Goal: Task Accomplishment & Management: Use online tool/utility

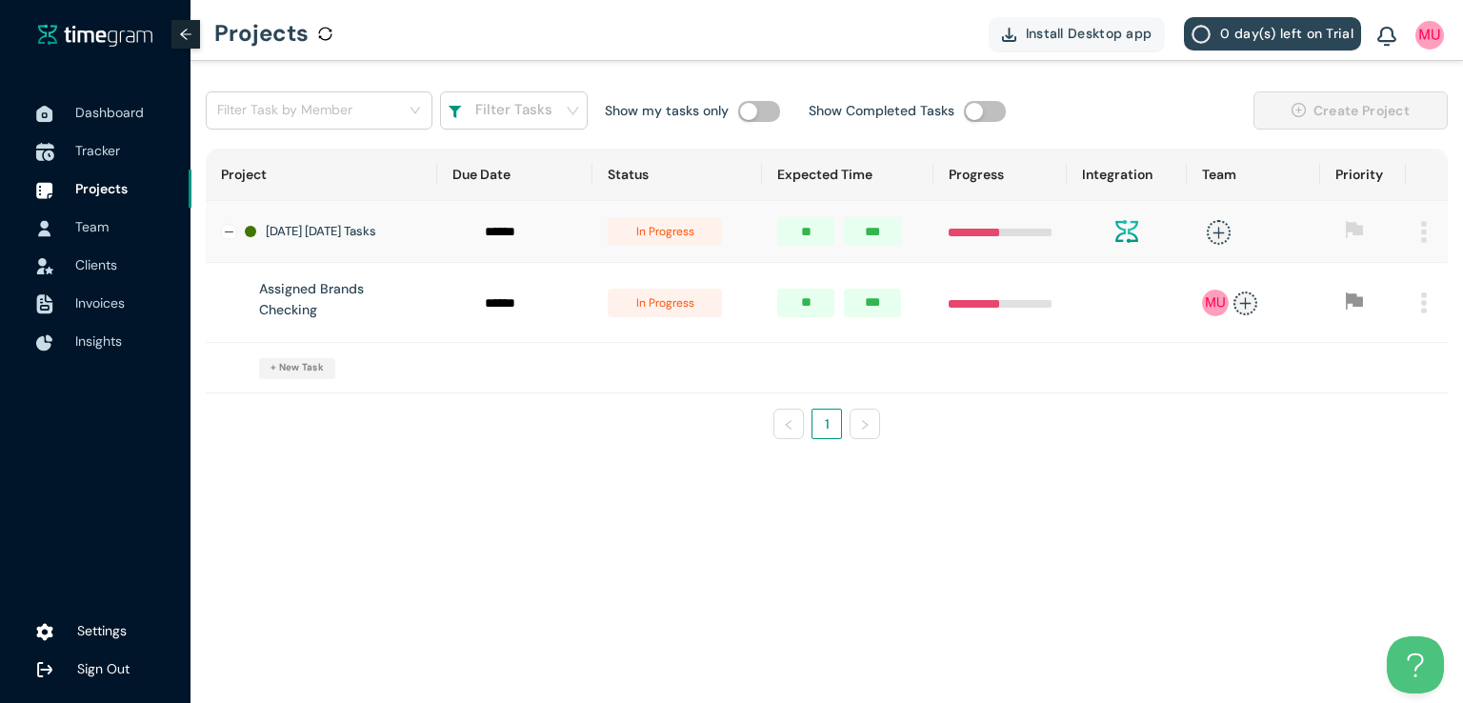
click at [118, 143] on span "Tracker" at bounding box center [97, 150] width 45 height 17
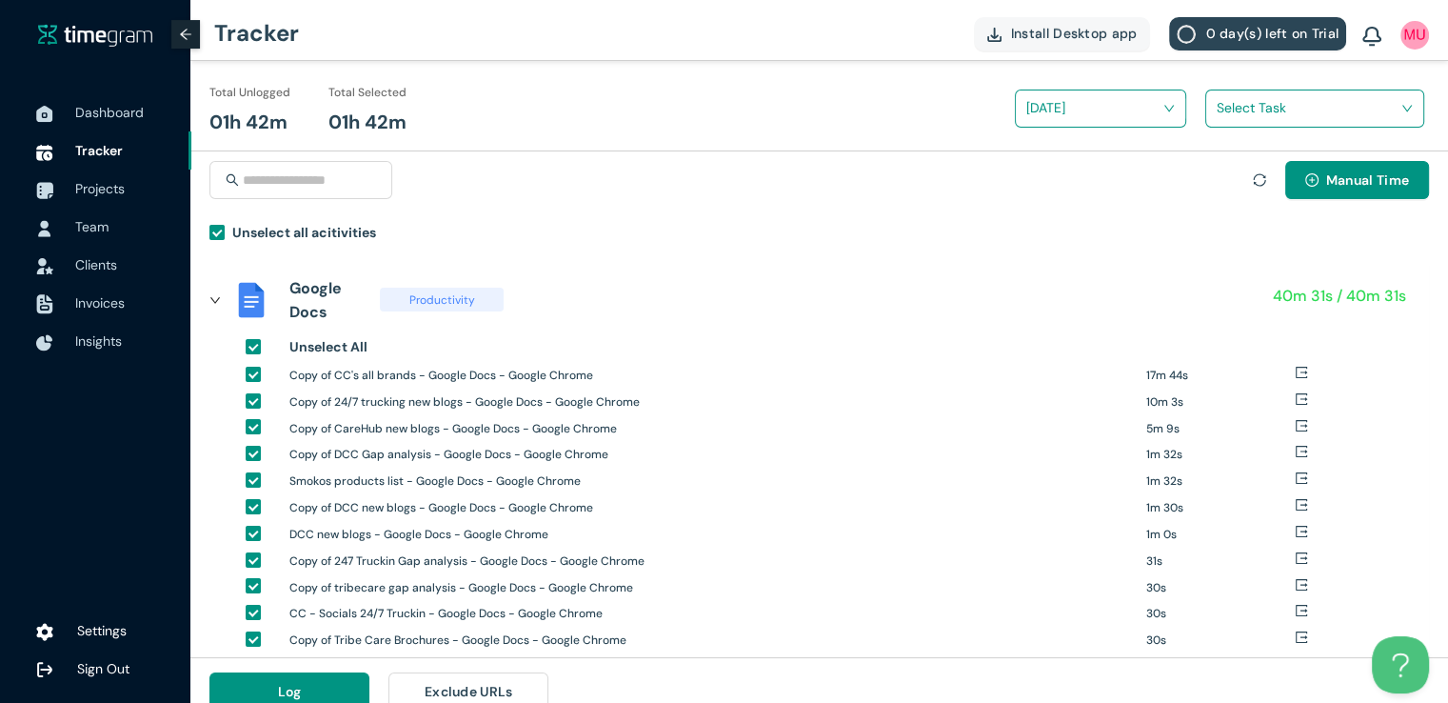
click at [1265, 110] on input "search" at bounding box center [1308, 107] width 183 height 29
click at [1221, 170] on div "Assigned Brands Checking" at bounding box center [1315, 178] width 217 height 30
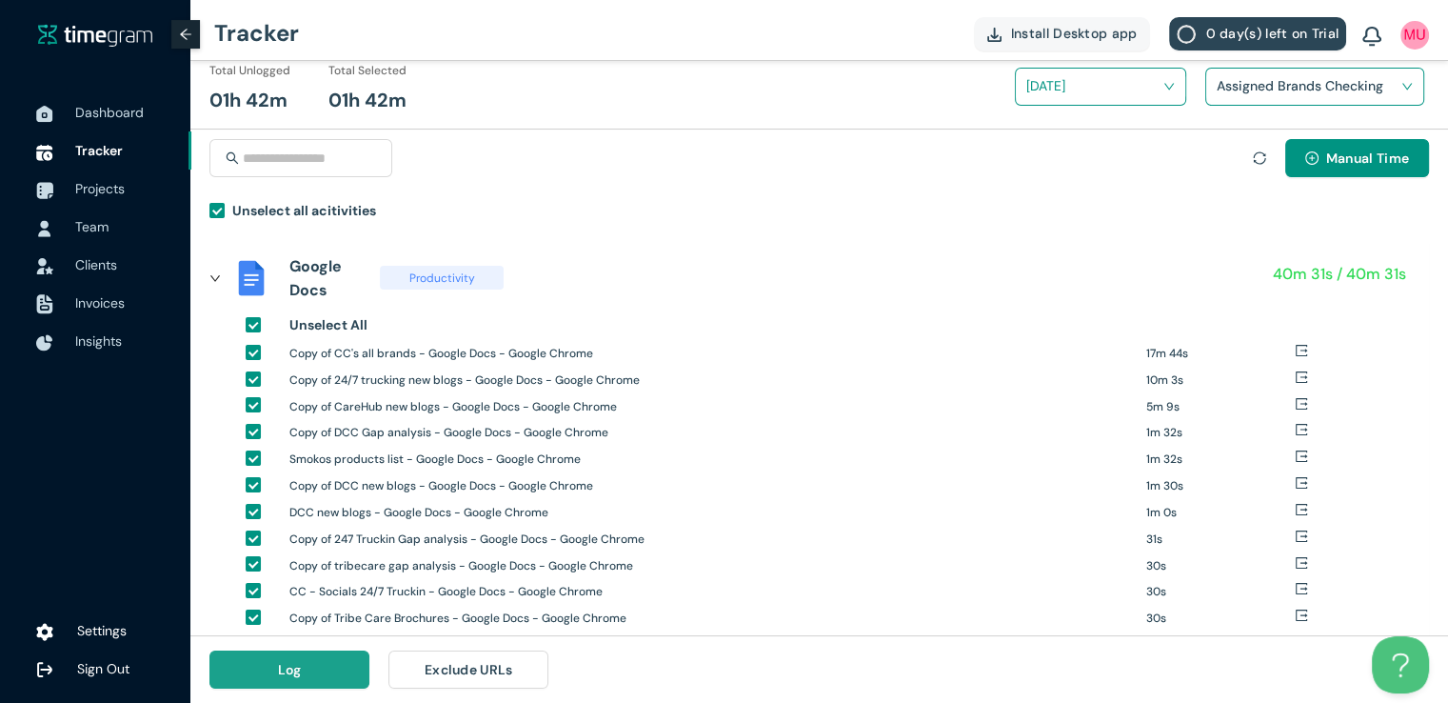
click at [276, 672] on button "Log" at bounding box center [290, 669] width 160 height 38
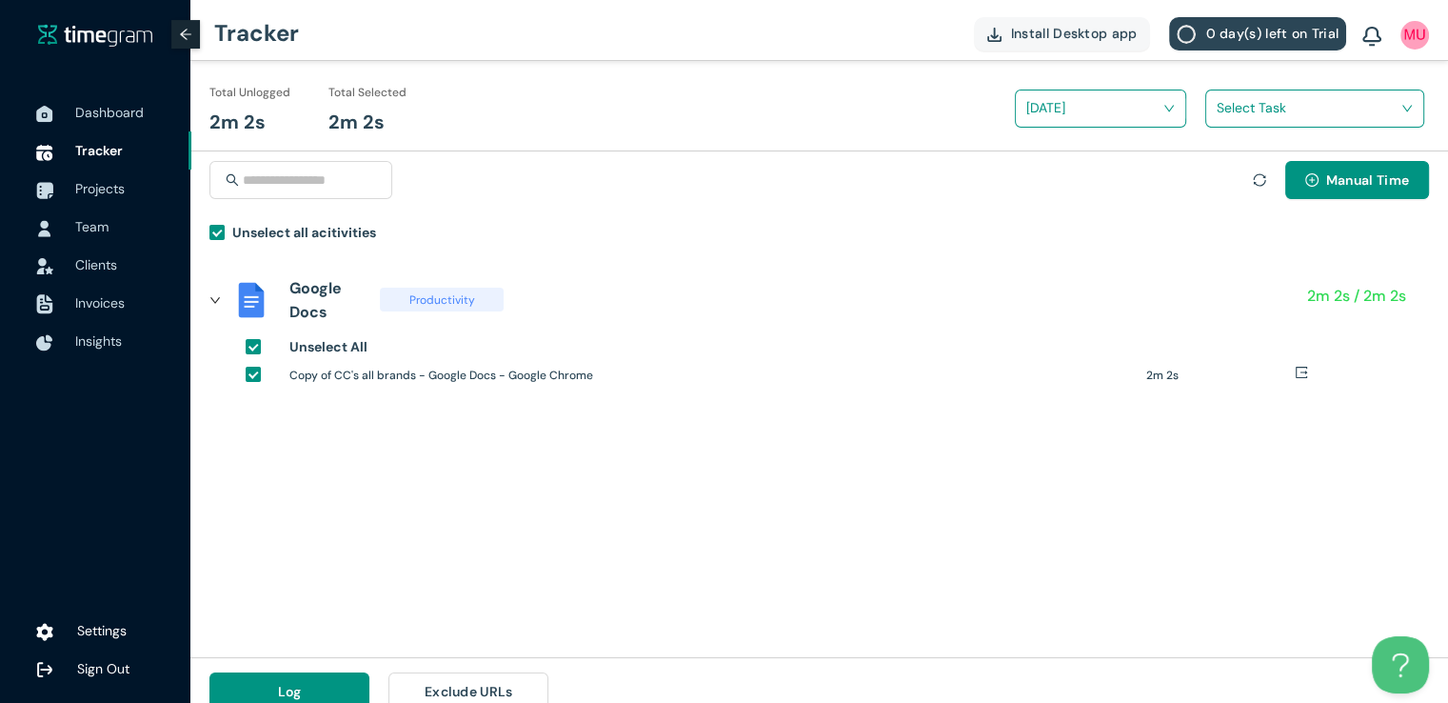
click at [1257, 112] on input "search" at bounding box center [1308, 107] width 183 height 29
click at [1227, 179] on div "Assigned Brands Checking" at bounding box center [1315, 178] width 217 height 30
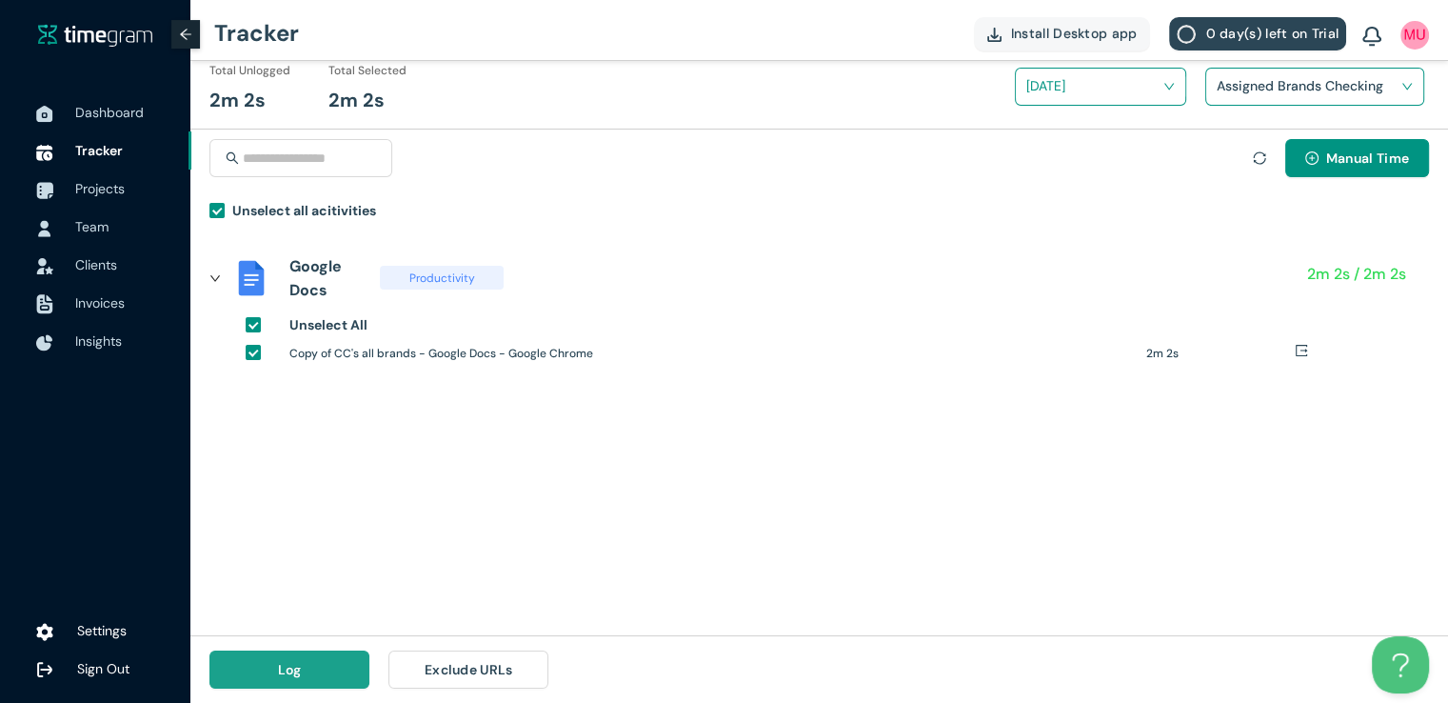
click at [324, 667] on button "Log" at bounding box center [290, 669] width 160 height 38
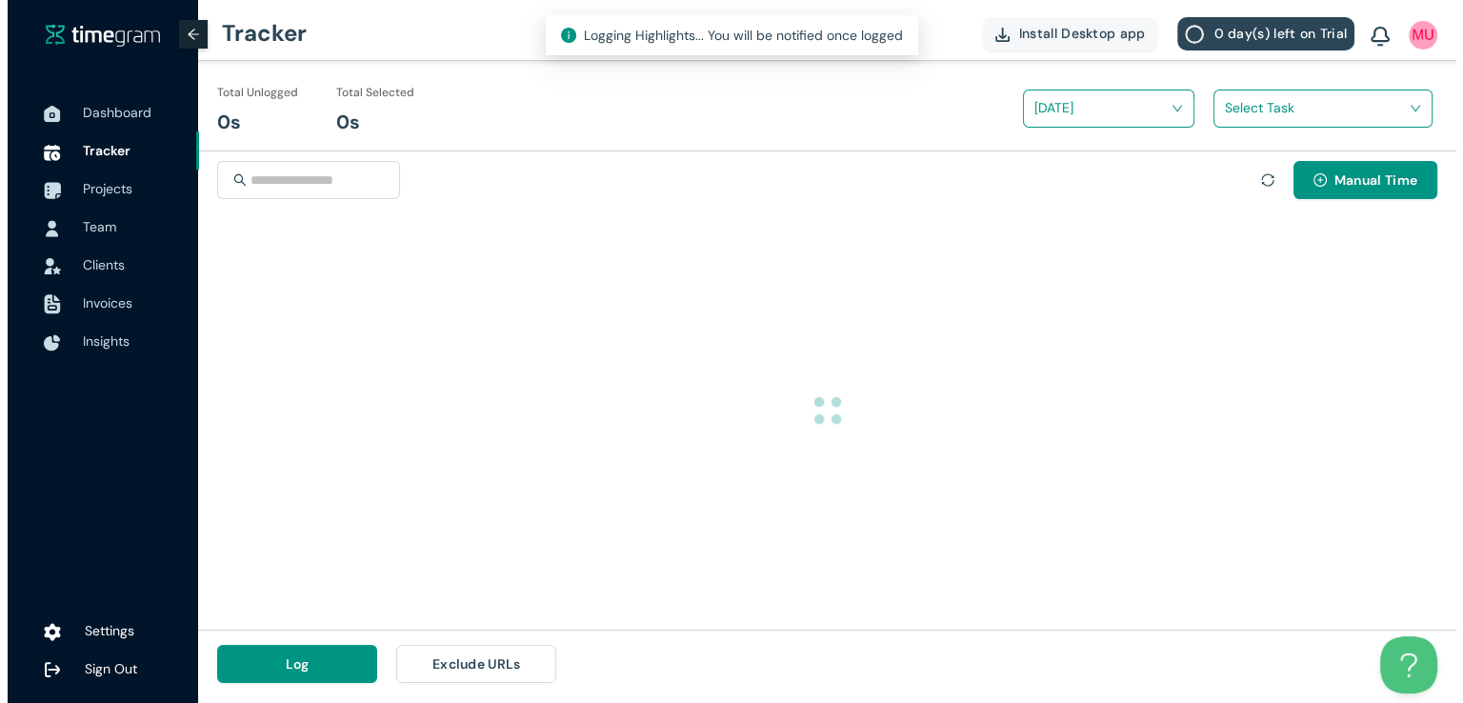
scroll to position [0, 0]
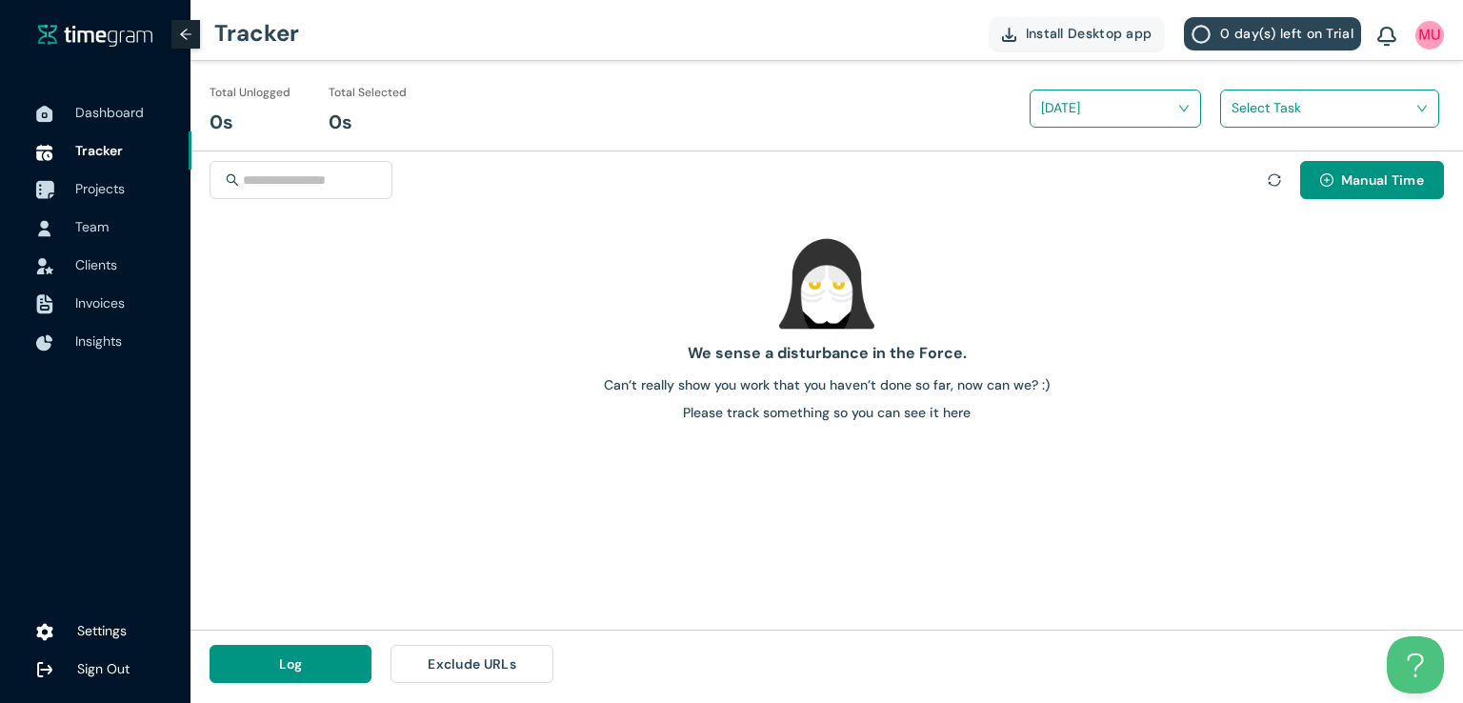
click at [86, 189] on span "Projects" at bounding box center [100, 188] width 50 height 17
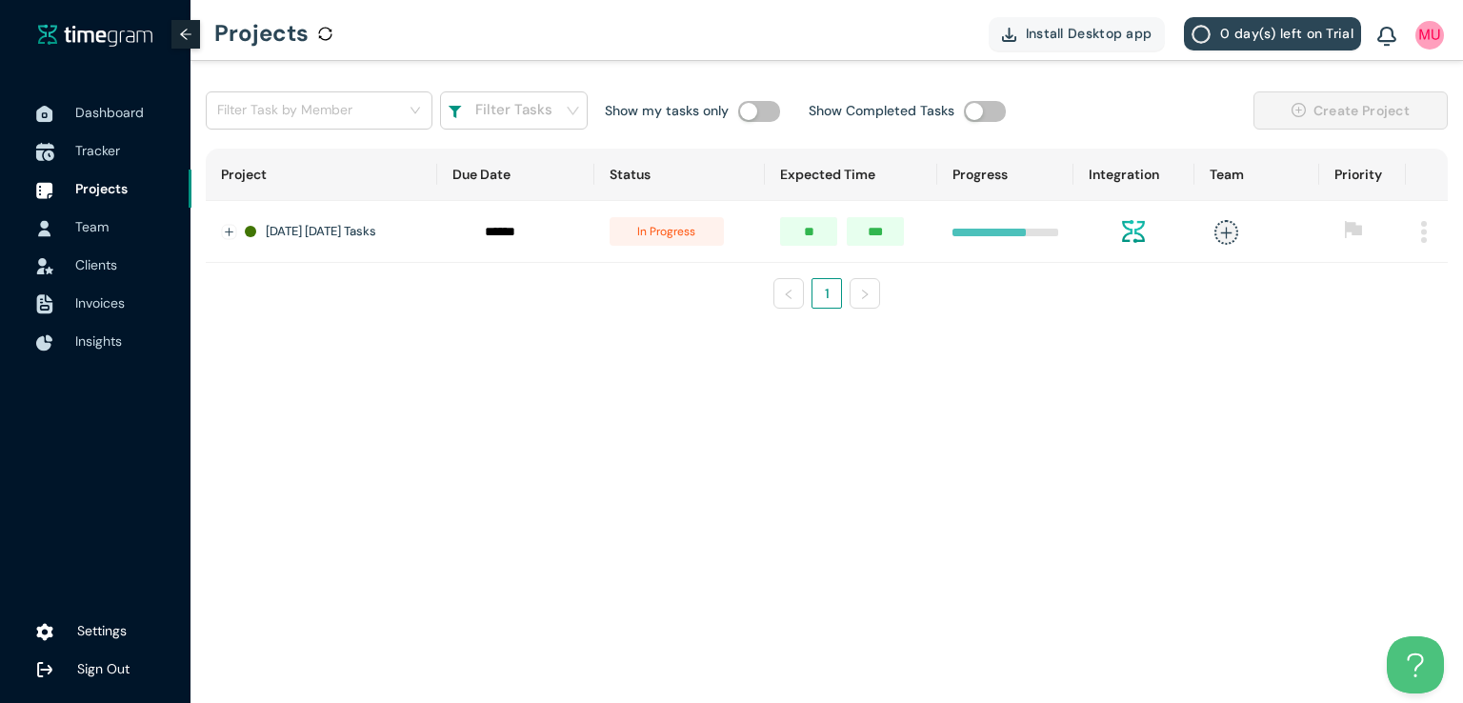
click at [109, 148] on span "Tracker" at bounding box center [97, 150] width 45 height 17
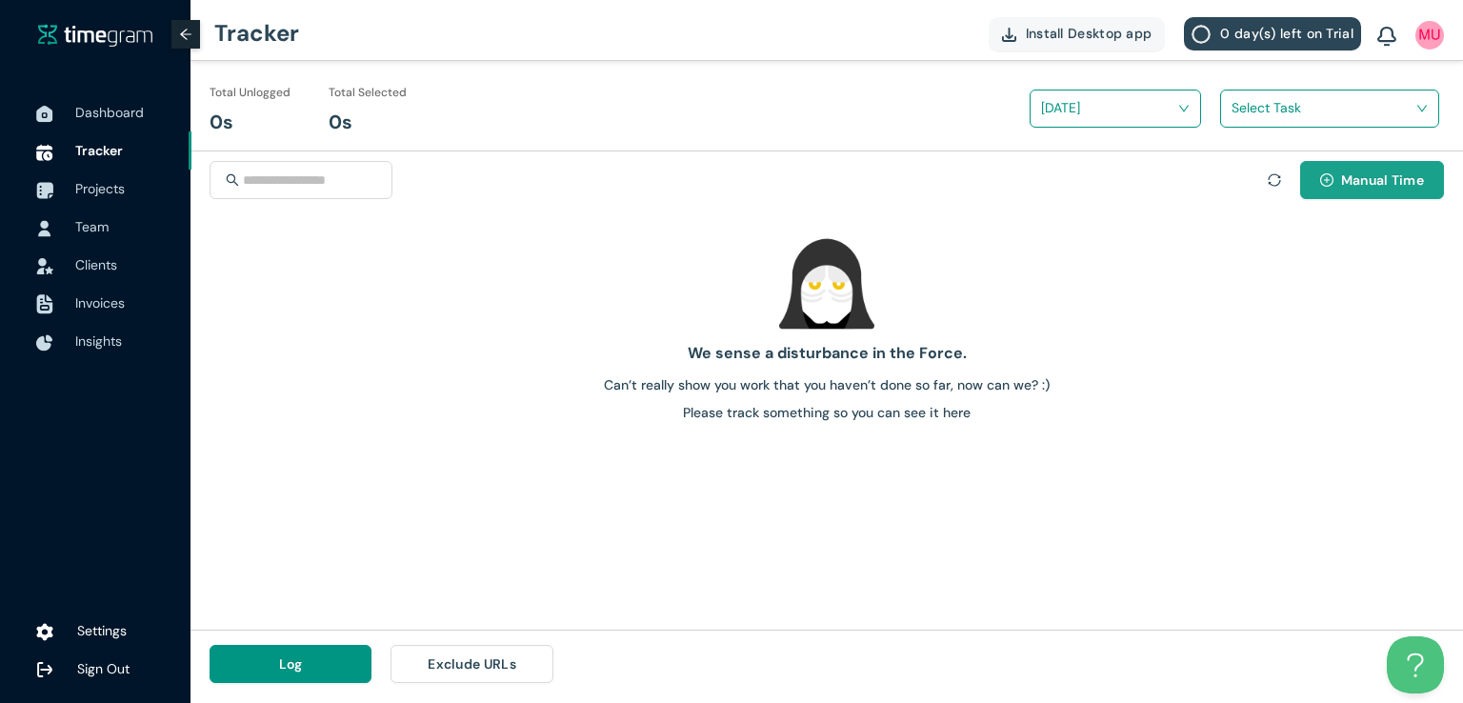
click at [1347, 193] on button "Manual Time" at bounding box center [1372, 180] width 144 height 38
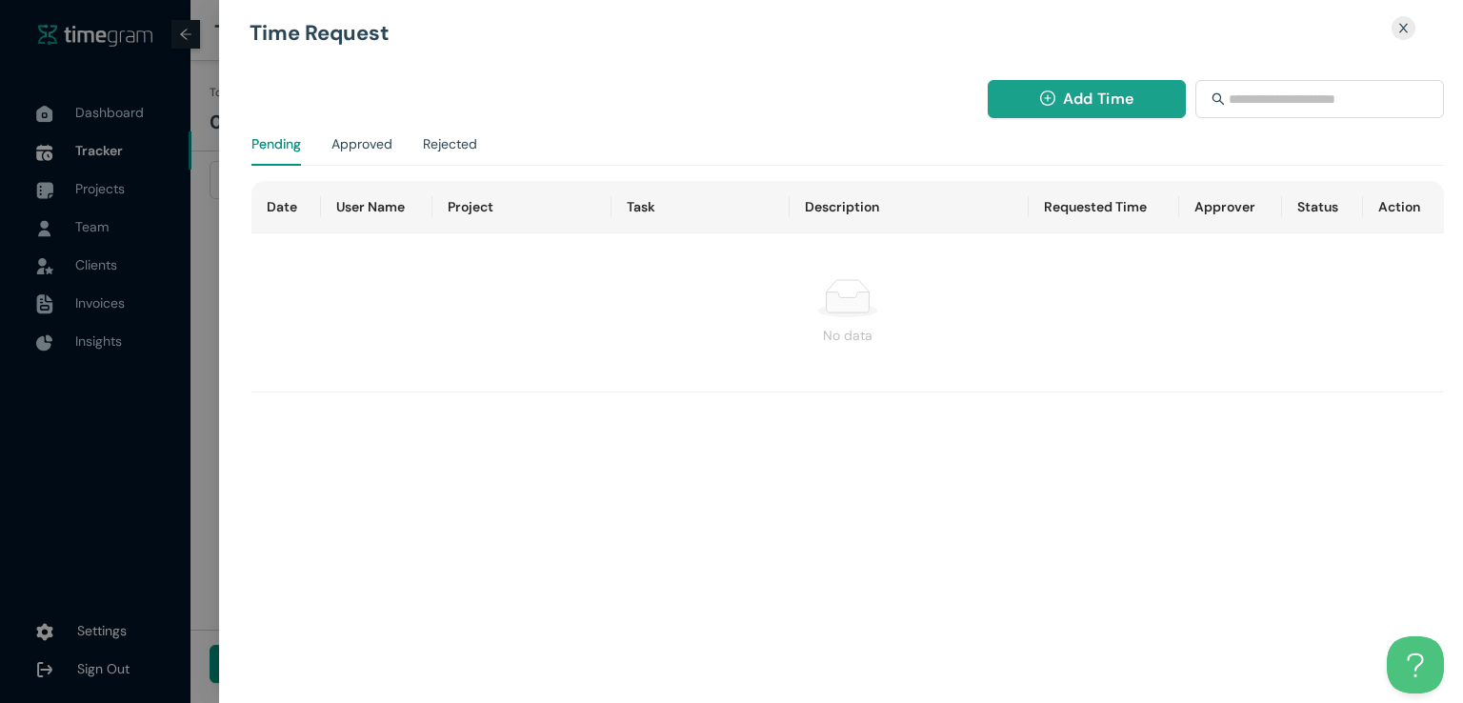
click at [1121, 104] on span "Add Time" at bounding box center [1098, 99] width 70 height 24
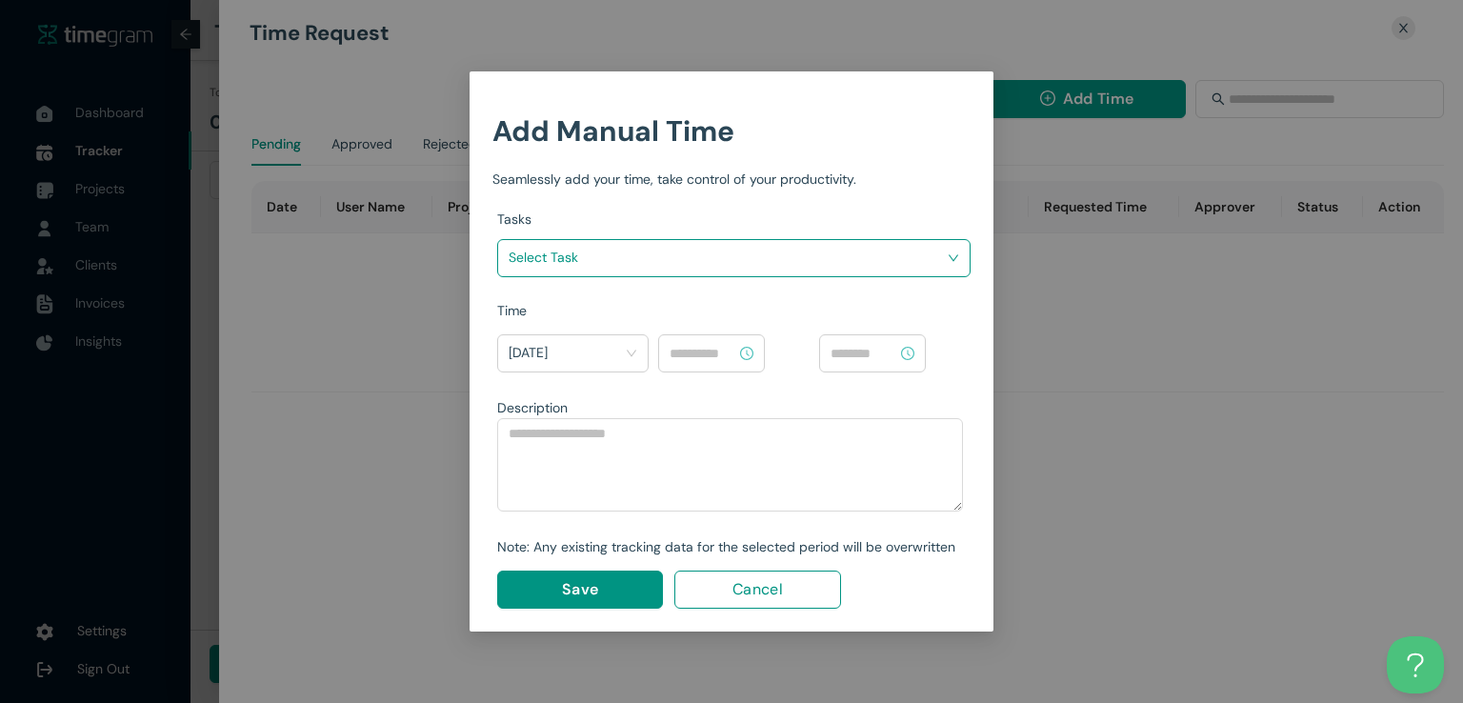
click at [830, 261] on input "search" at bounding box center [727, 257] width 437 height 29
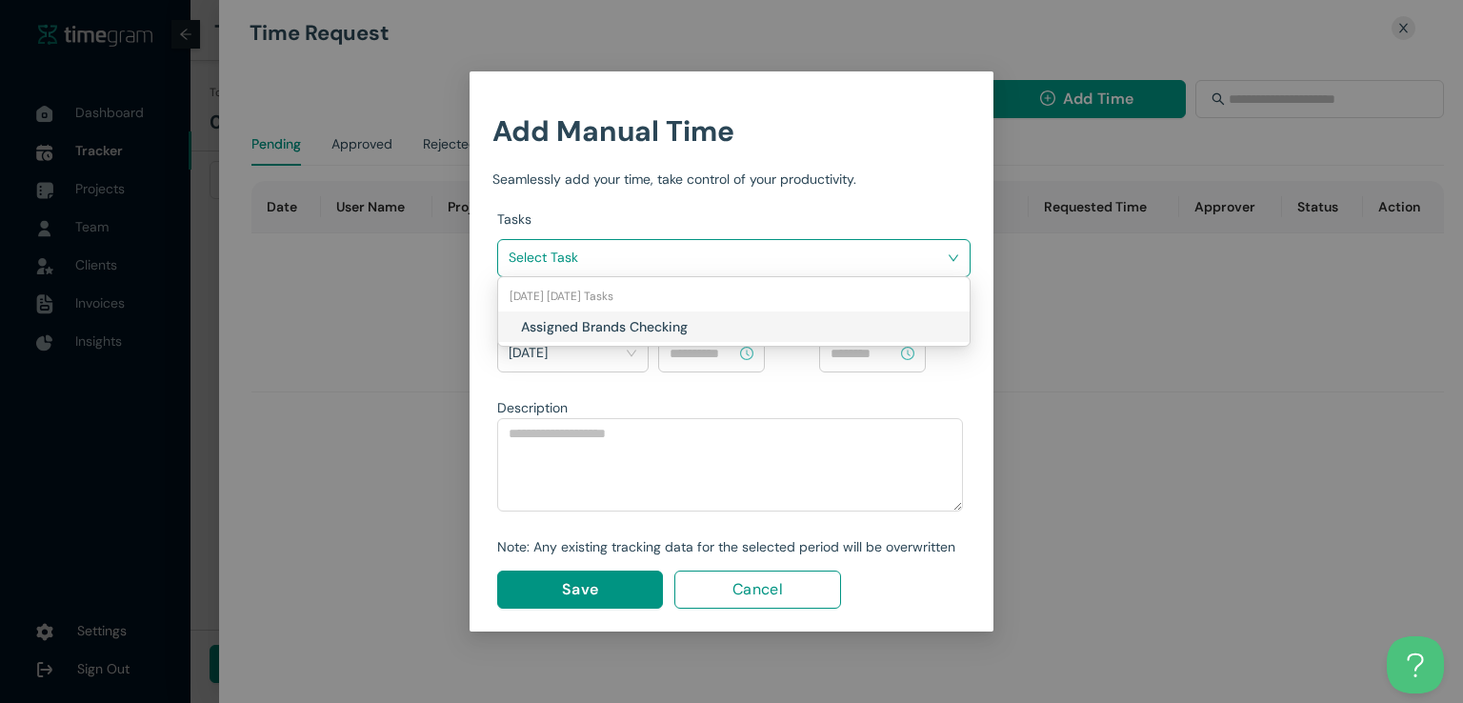
click at [720, 329] on h1 "Assigned Brands Checking" at bounding box center [633, 326] width 224 height 21
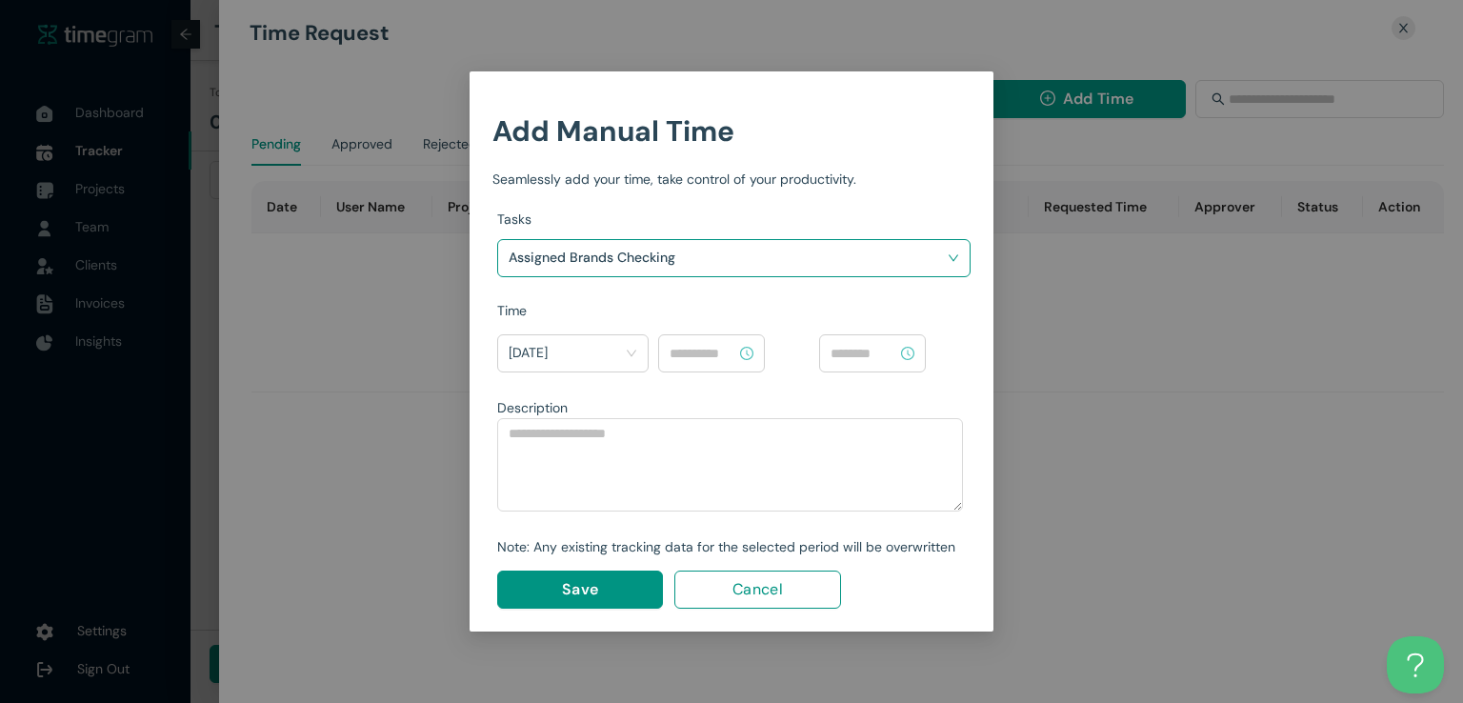
click at [715, 351] on input at bounding box center [702, 353] width 67 height 21
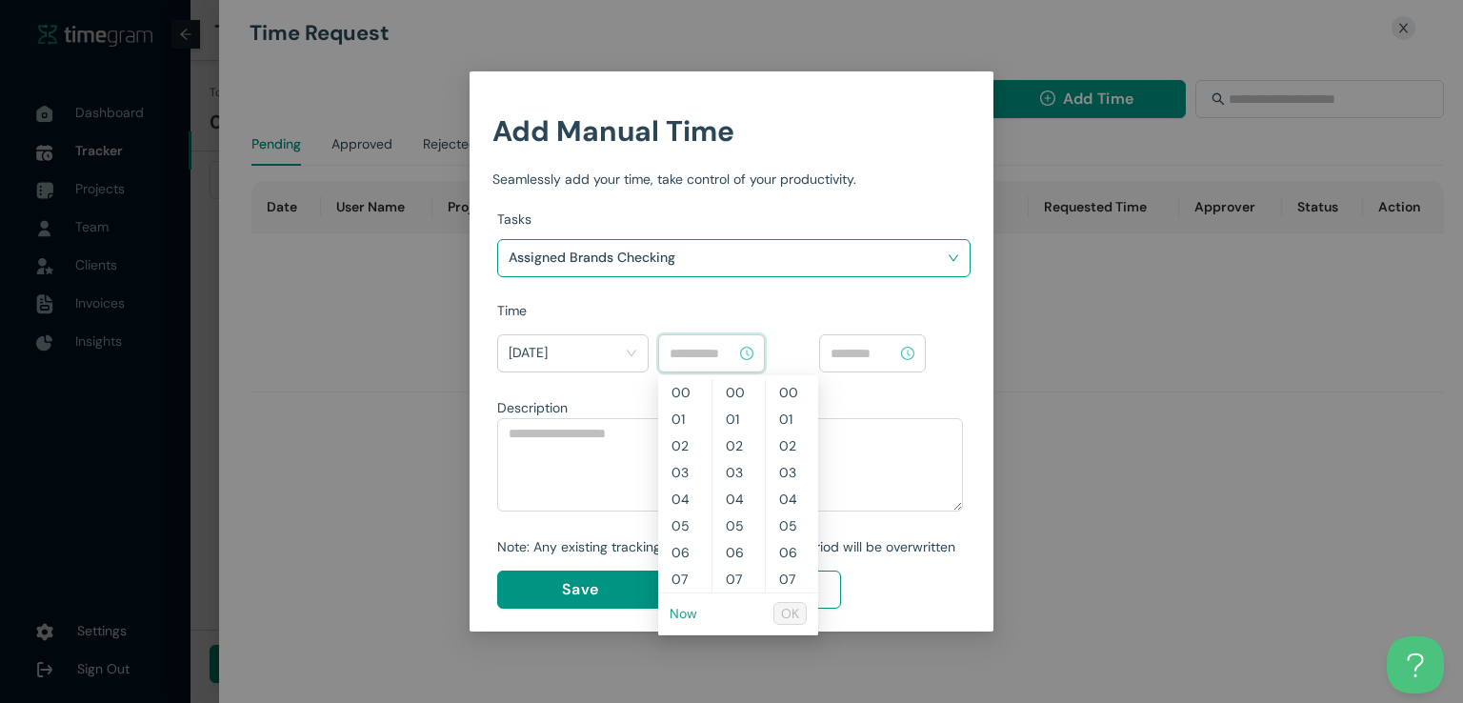
click at [677, 608] on link "Now" at bounding box center [683, 613] width 28 height 17
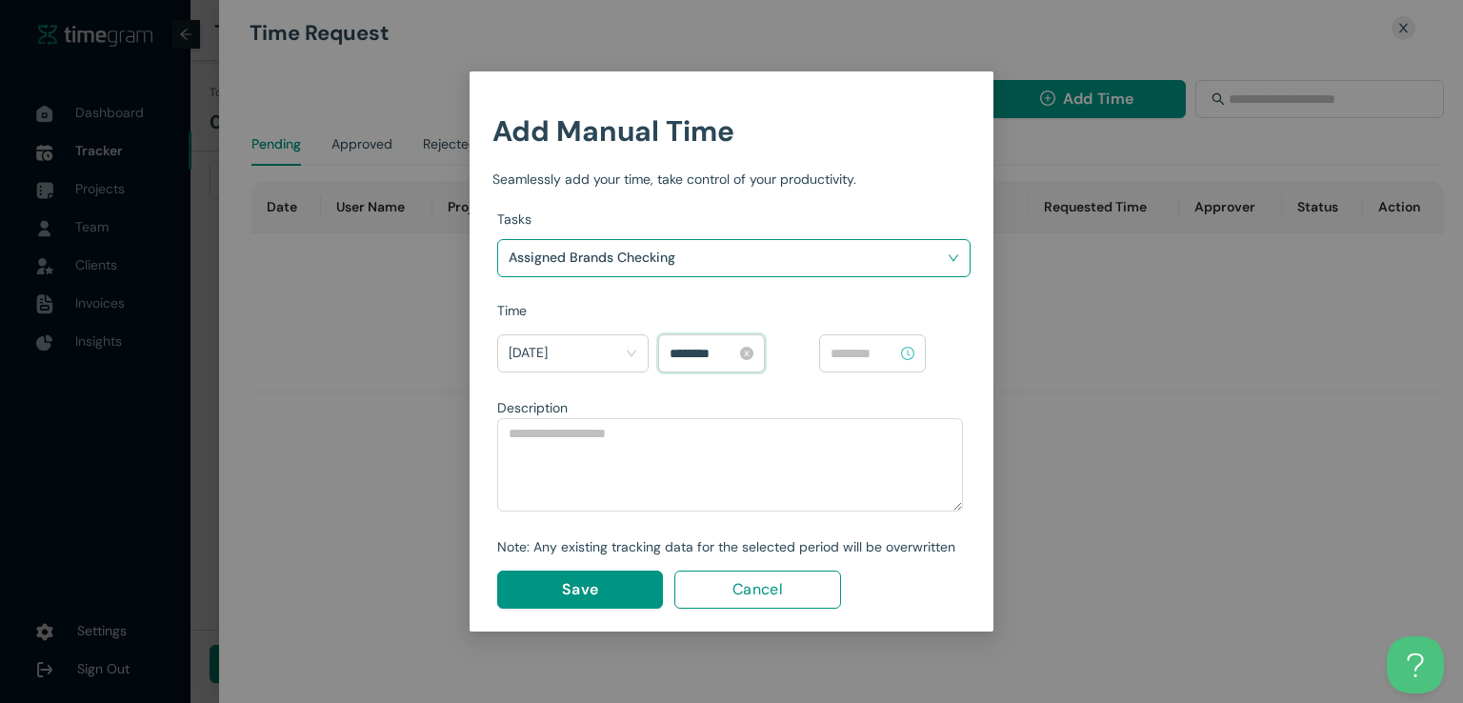
click at [679, 349] on input "********" at bounding box center [702, 353] width 67 height 21
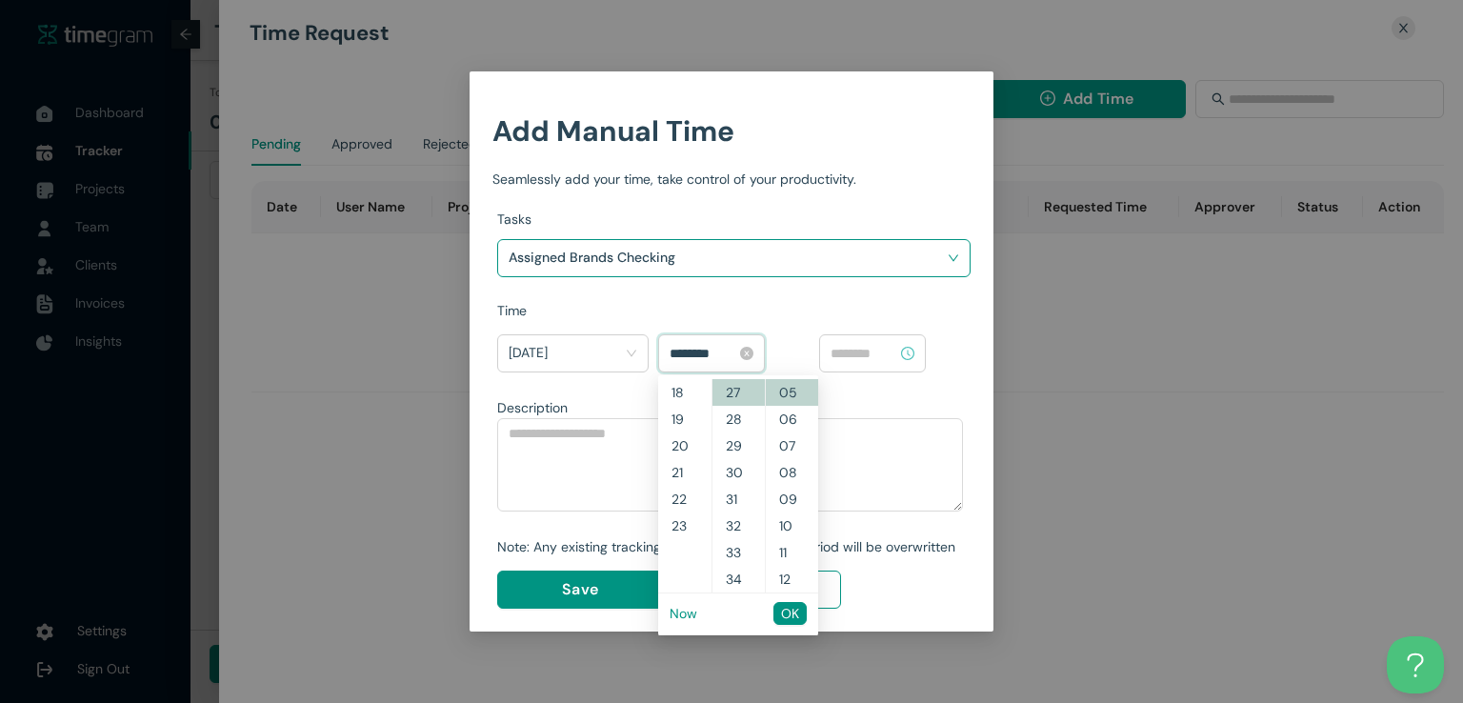
scroll to position [453, 0]
click at [787, 612] on span "OK" at bounding box center [790, 613] width 18 height 21
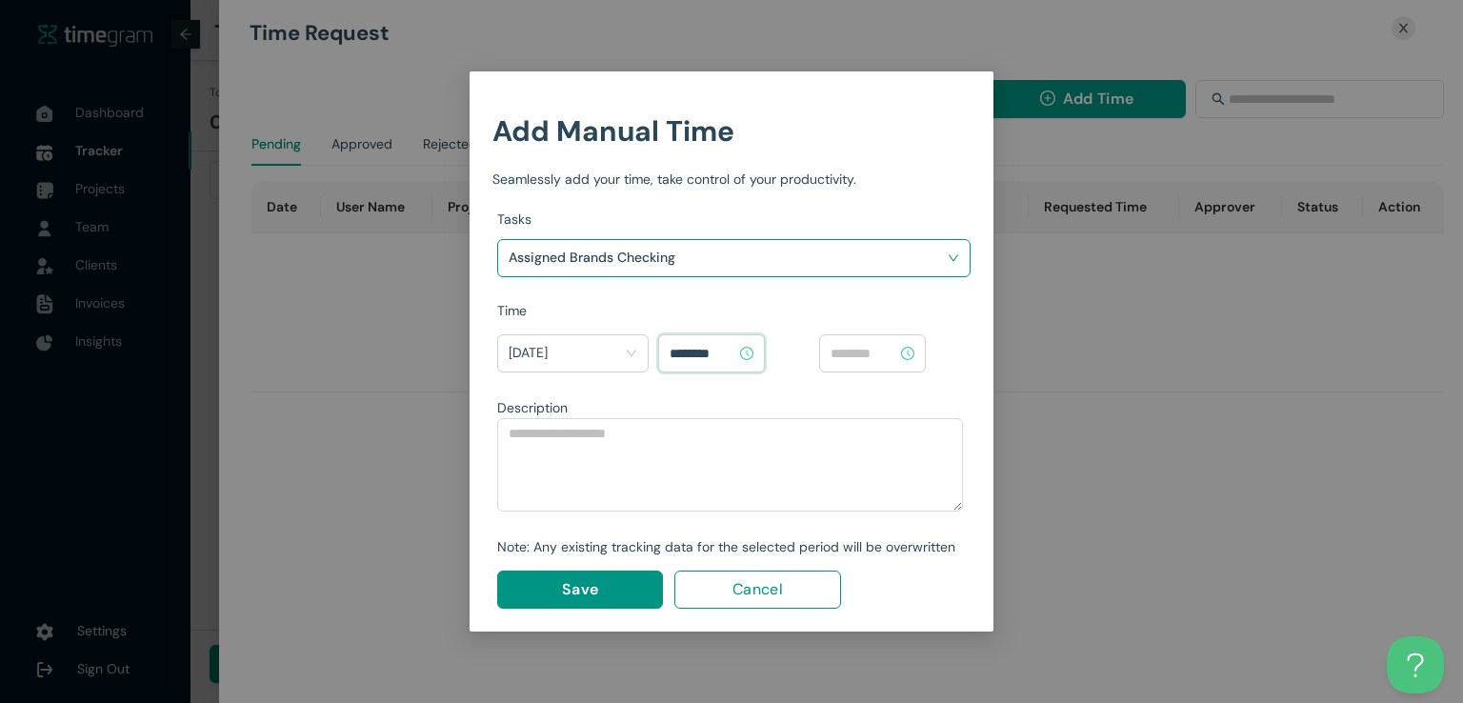
type input "********"
click at [872, 350] on input at bounding box center [863, 353] width 67 height 21
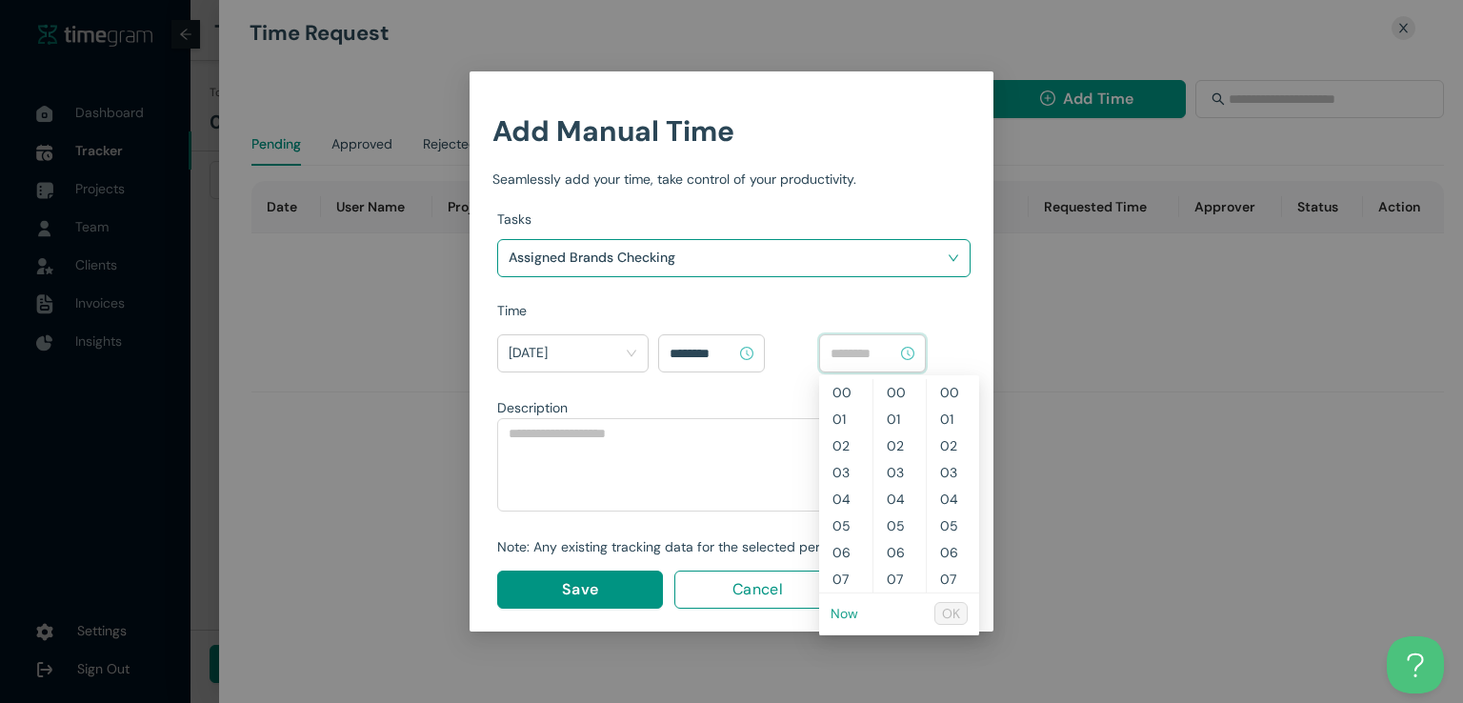
click at [840, 610] on link "Now" at bounding box center [844, 613] width 28 height 17
type input "********"
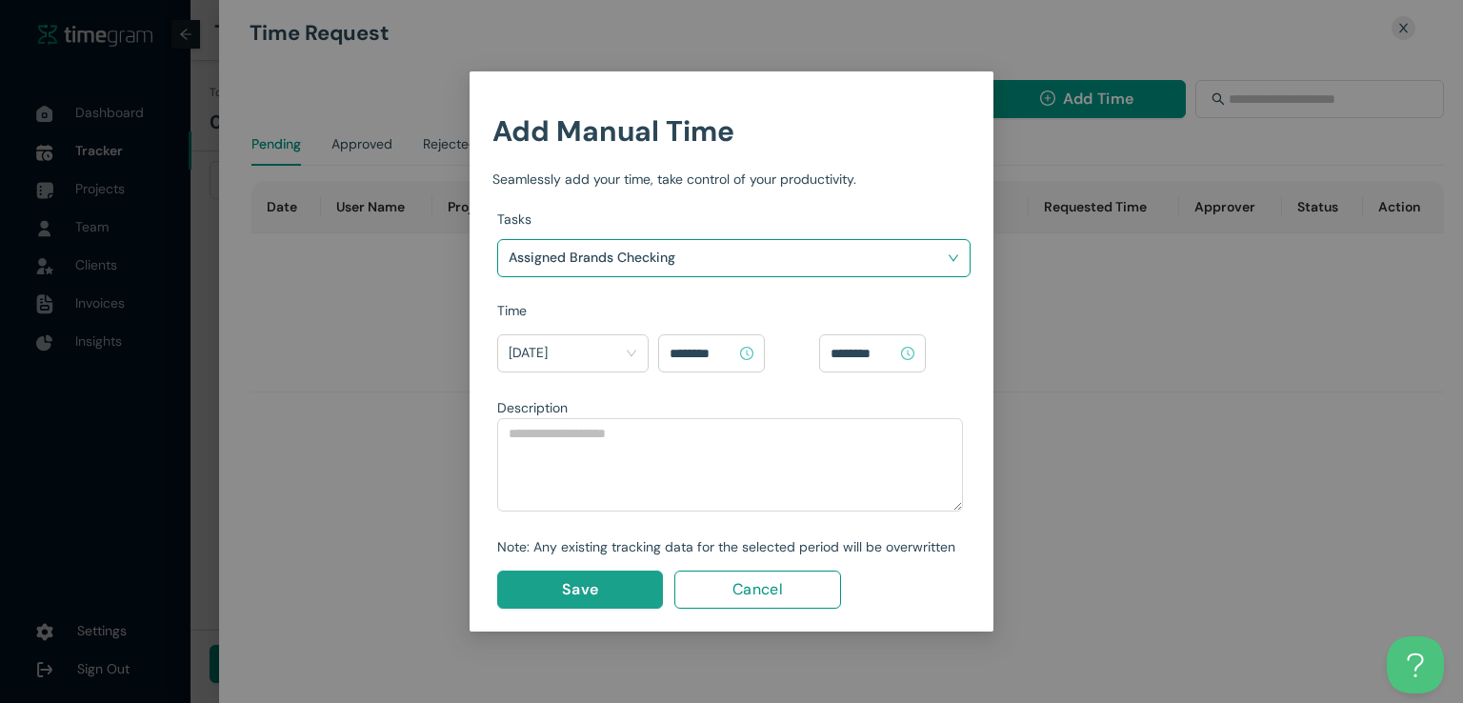
click at [588, 574] on button "Save" at bounding box center [580, 589] width 166 height 38
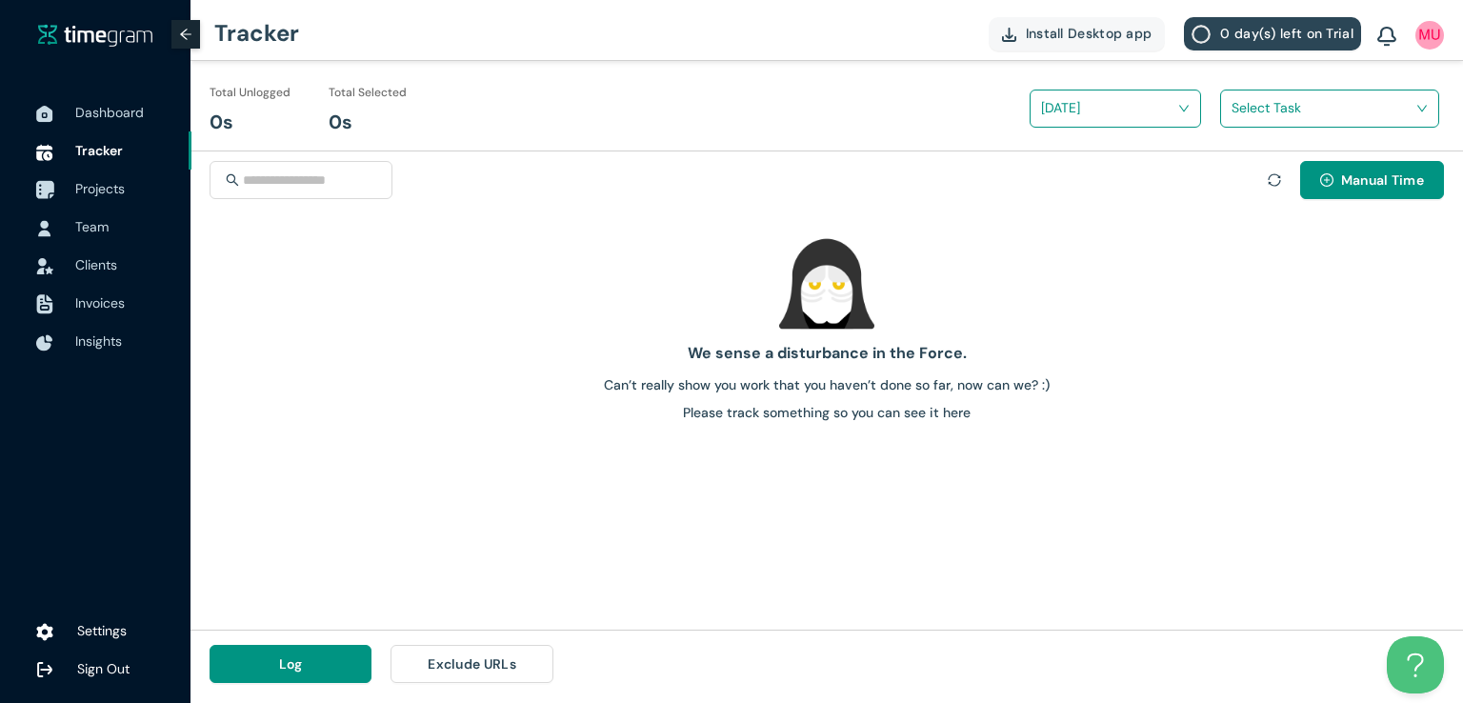
click at [94, 188] on span "Projects" at bounding box center [100, 188] width 50 height 17
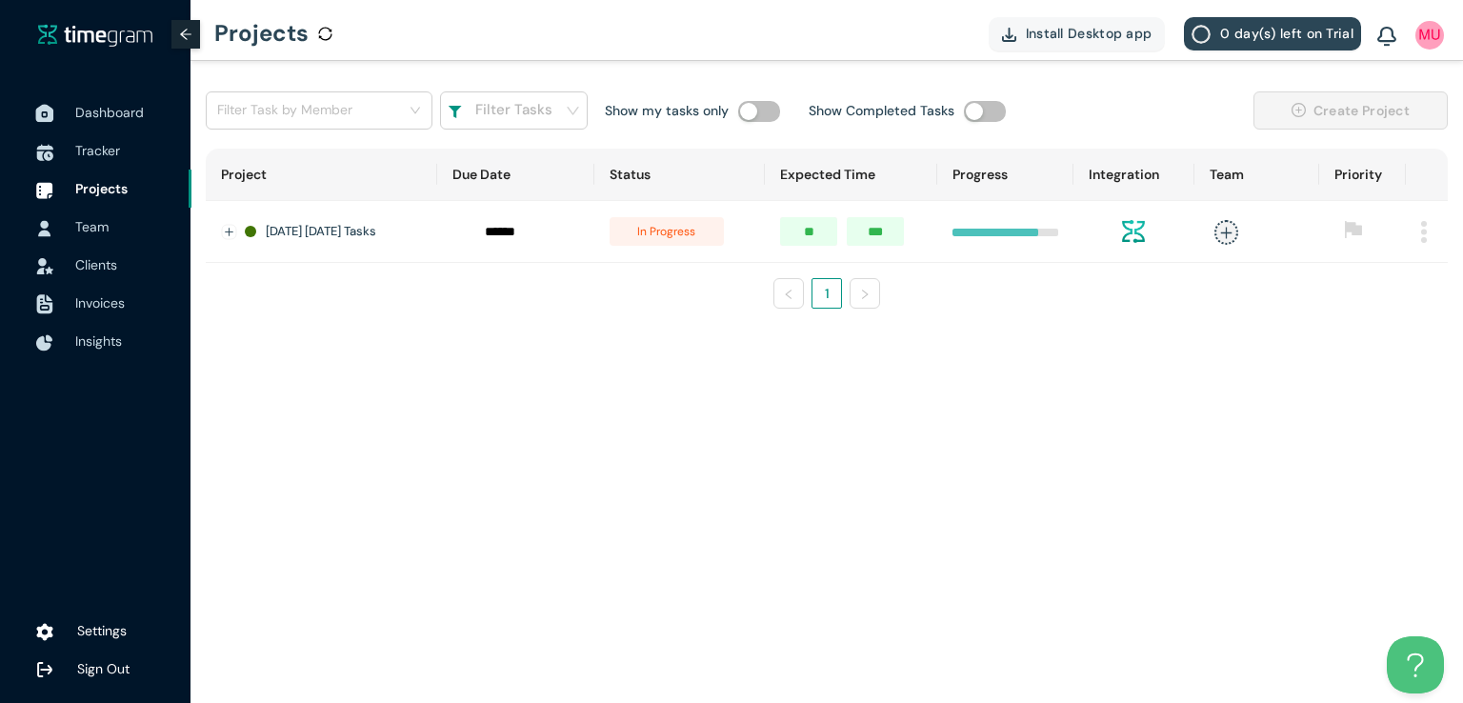
click at [105, 107] on span "Dashboard" at bounding box center [109, 112] width 69 height 17
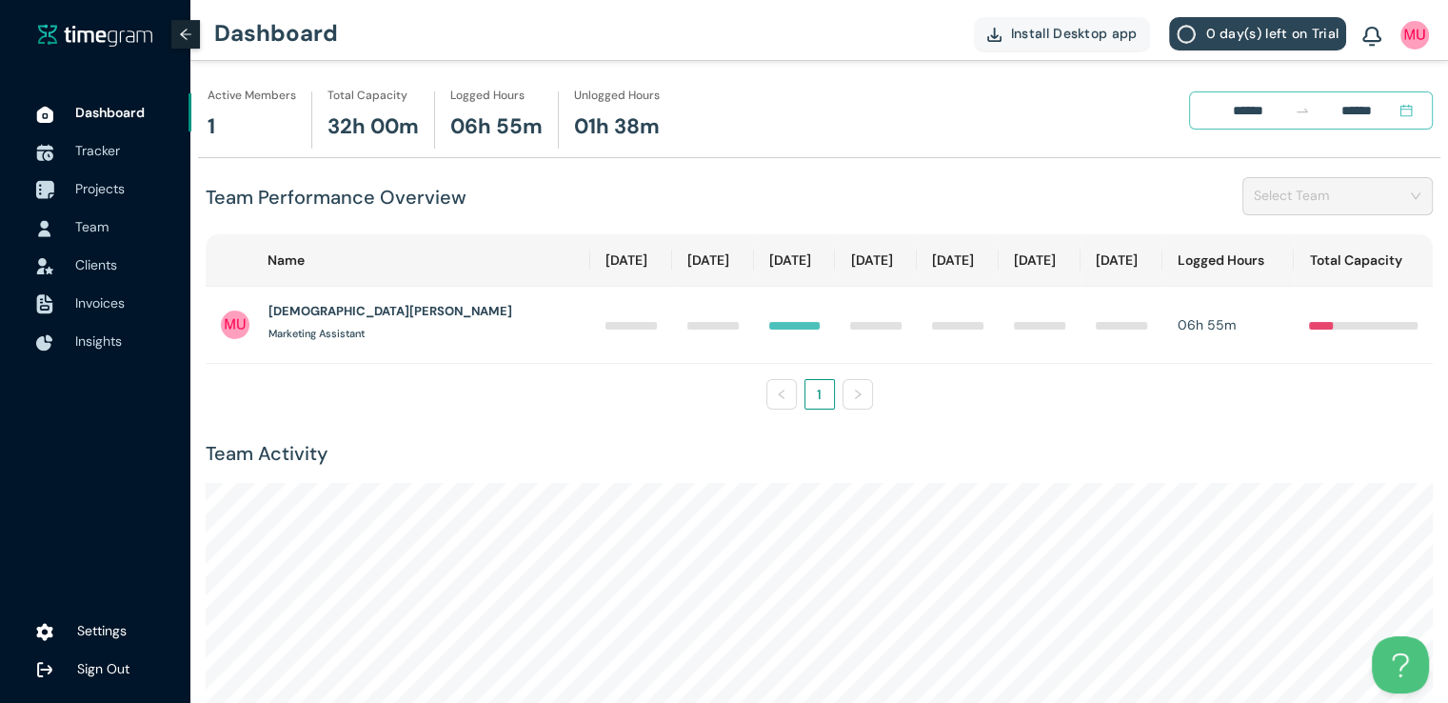
click at [92, 188] on span "Projects" at bounding box center [100, 188] width 50 height 17
